Goal: Check status: Check status

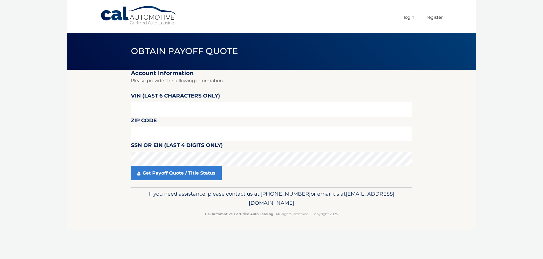
click at [171, 114] on input "text" at bounding box center [271, 109] width 281 height 14
type input "709468"
click at [166, 137] on input "text" at bounding box center [271, 134] width 281 height 14
type input "11001"
click button "For Originating Dealer" at bounding box center [0, 0] width 0 height 0
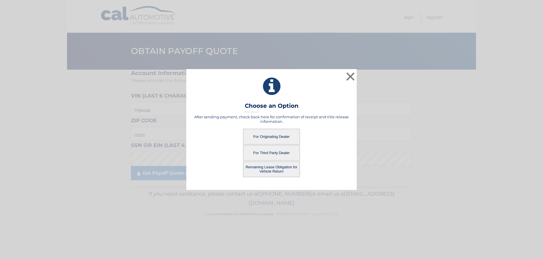
click at [273, 139] on button "For Originating Dealer" at bounding box center [271, 137] width 57 height 16
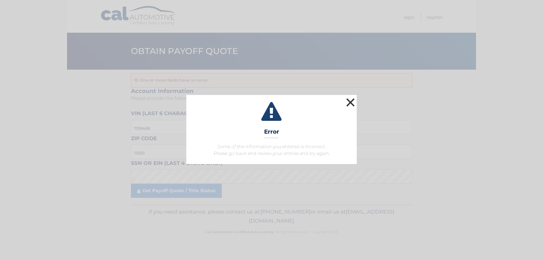
click at [351, 103] on button "×" at bounding box center [350, 102] width 11 height 11
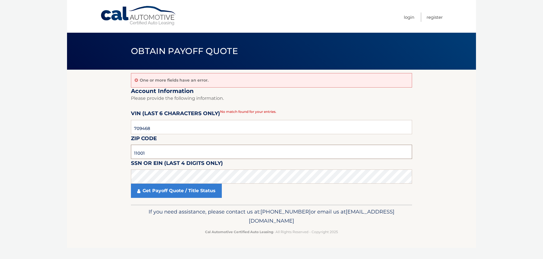
click at [152, 152] on input "11001" at bounding box center [271, 152] width 281 height 14
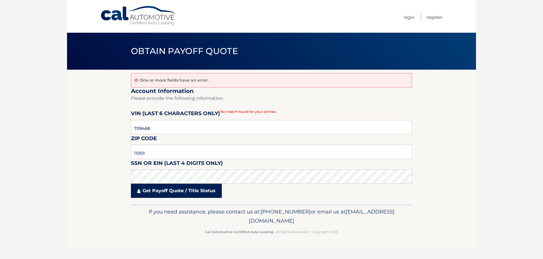
click at [196, 189] on link "Get Payoff Quote / Title Status" at bounding box center [176, 190] width 91 height 14
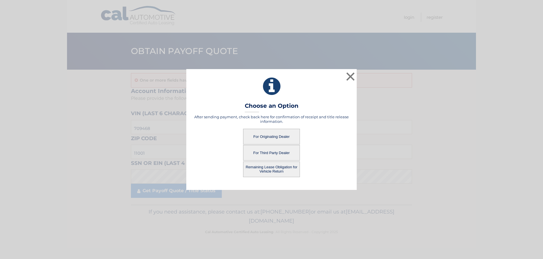
click at [278, 138] on button "For Originating Dealer" at bounding box center [271, 137] width 57 height 16
click at [275, 135] on button "For Originating Dealer" at bounding box center [271, 137] width 57 height 16
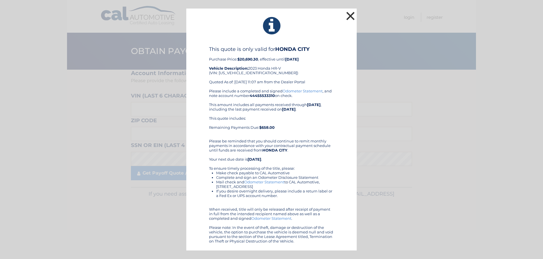
click at [350, 15] on button "×" at bounding box center [350, 15] width 11 height 11
